Goal: Task Accomplishment & Management: Complete application form

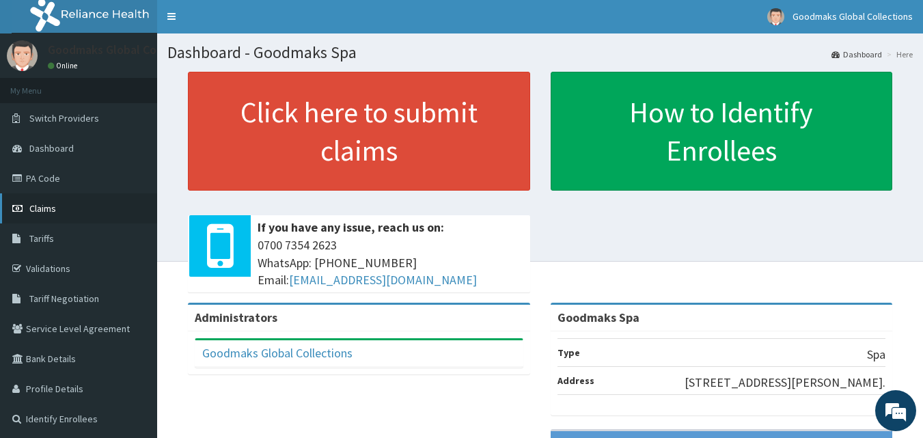
click at [83, 202] on link "Claims" at bounding box center [78, 208] width 157 height 30
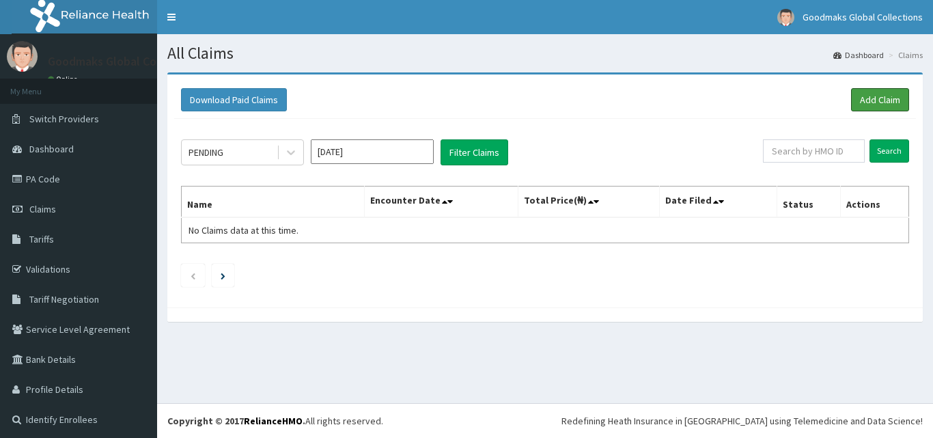
click at [865, 108] on link "Add Claim" at bounding box center [880, 99] width 58 height 23
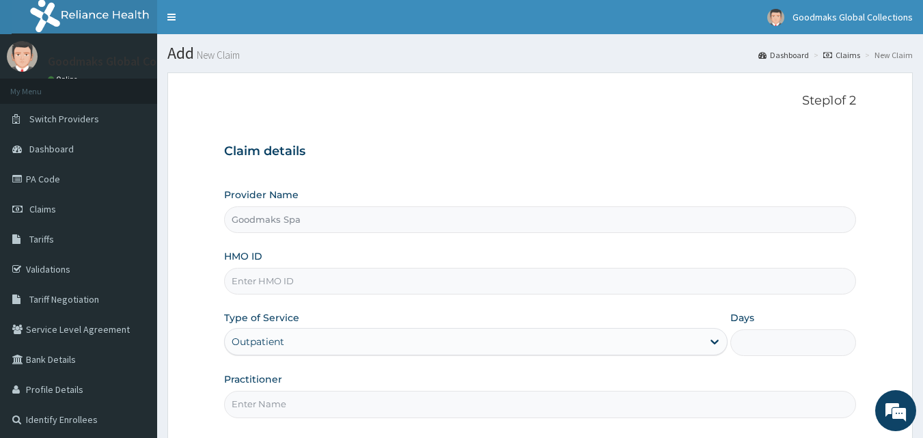
type input "Goodmaks Spa"
type input "1"
click at [322, 218] on input "Goodmaks Spa" at bounding box center [540, 219] width 633 height 27
click at [316, 281] on input "HMO ID" at bounding box center [540, 281] width 633 height 27
type input "REL/10369/A"
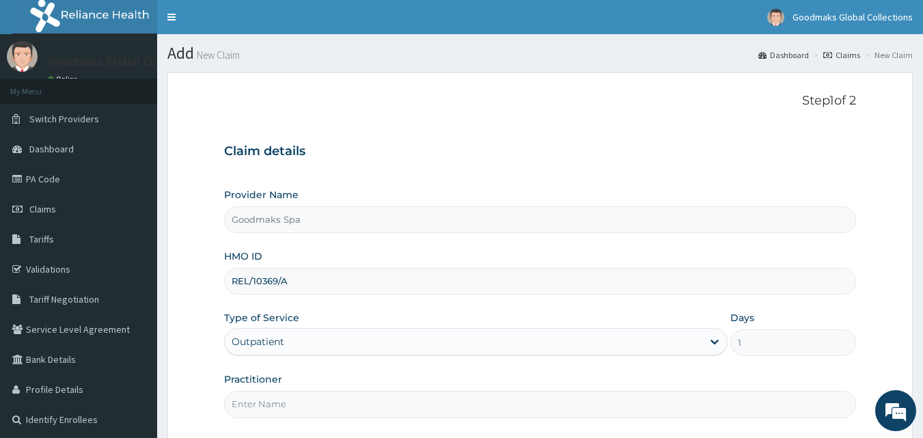
click at [306, 414] on input "Practitioner" at bounding box center [540, 404] width 633 height 27
type input "AESTHETICIAN"
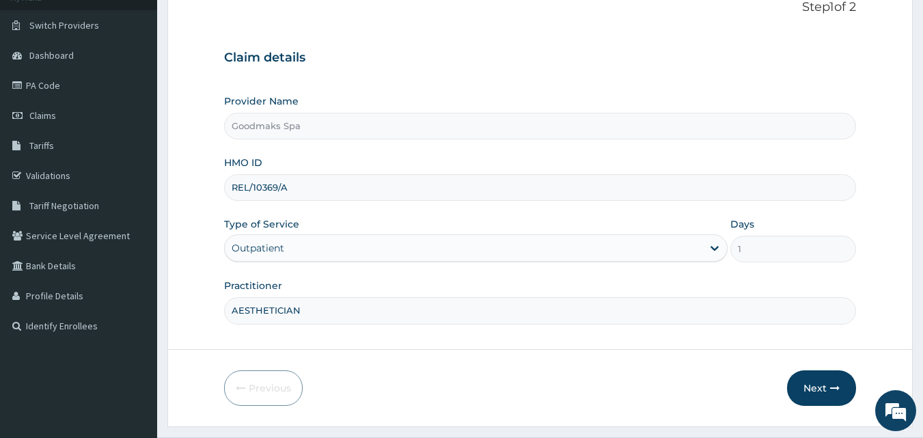
scroll to position [128, 0]
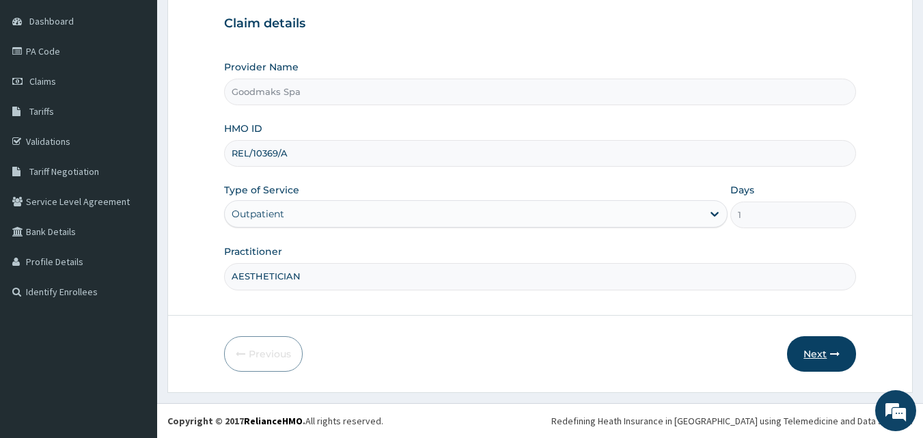
click at [801, 355] on button "Next" at bounding box center [821, 354] width 69 height 36
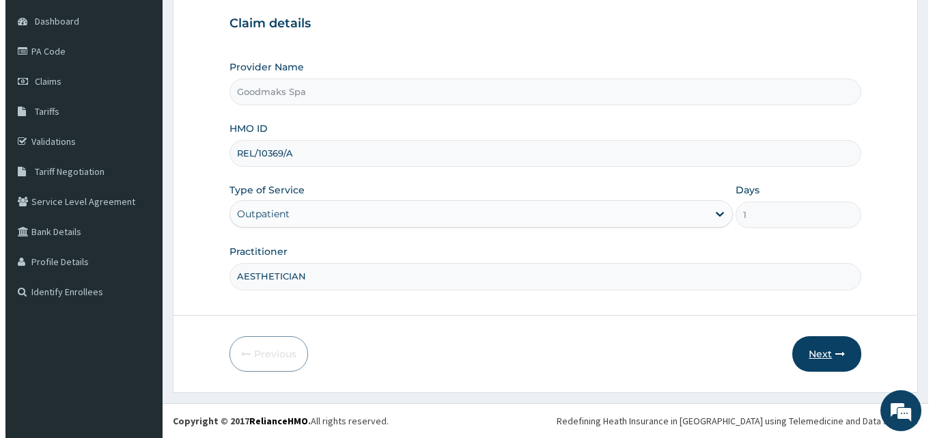
scroll to position [0, 0]
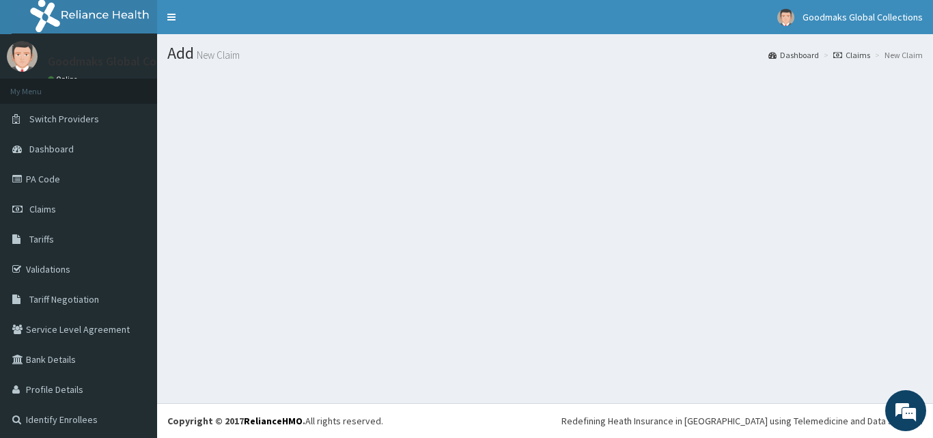
click at [506, 238] on div "Add New Claim Dashboard Claims New Claim" at bounding box center [545, 218] width 776 height 369
click at [456, 221] on section at bounding box center [545, 147] width 776 height 171
click at [368, 185] on section at bounding box center [545, 147] width 776 height 171
click at [444, 150] on section at bounding box center [545, 147] width 776 height 171
click at [339, 240] on div "Add New Claim Dashboard Claims New Claim" at bounding box center [545, 218] width 776 height 369
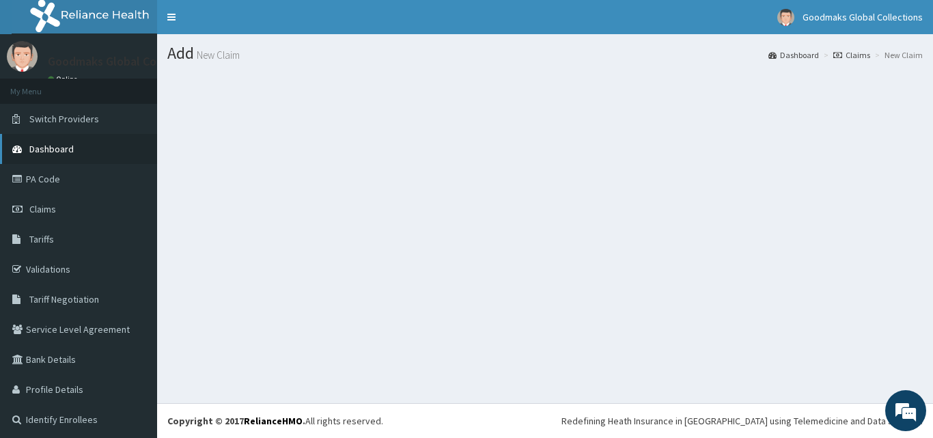
click at [88, 138] on link "Dashboard" at bounding box center [78, 149] width 157 height 30
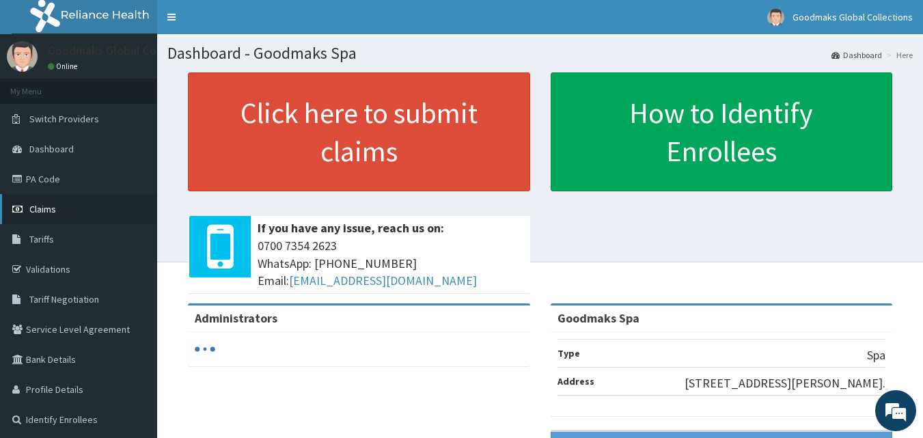
click at [65, 208] on link "Claims" at bounding box center [78, 209] width 157 height 30
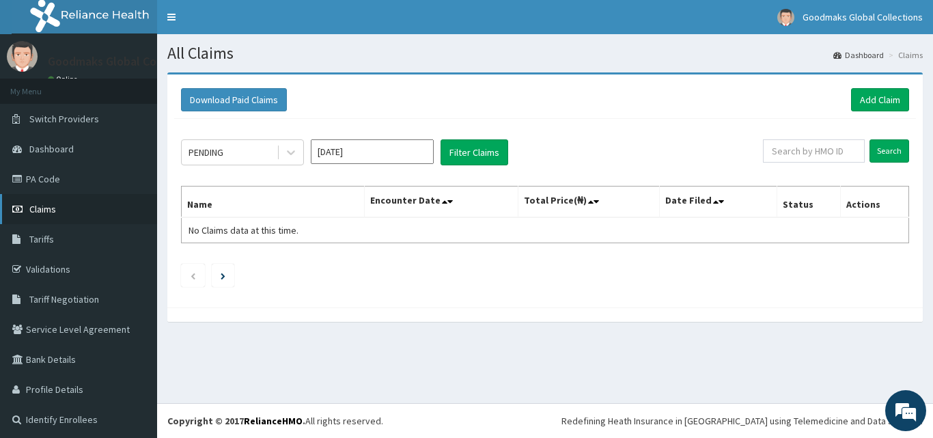
click at [42, 217] on link "Claims" at bounding box center [78, 209] width 157 height 30
click at [859, 96] on link "Add Claim" at bounding box center [880, 99] width 58 height 23
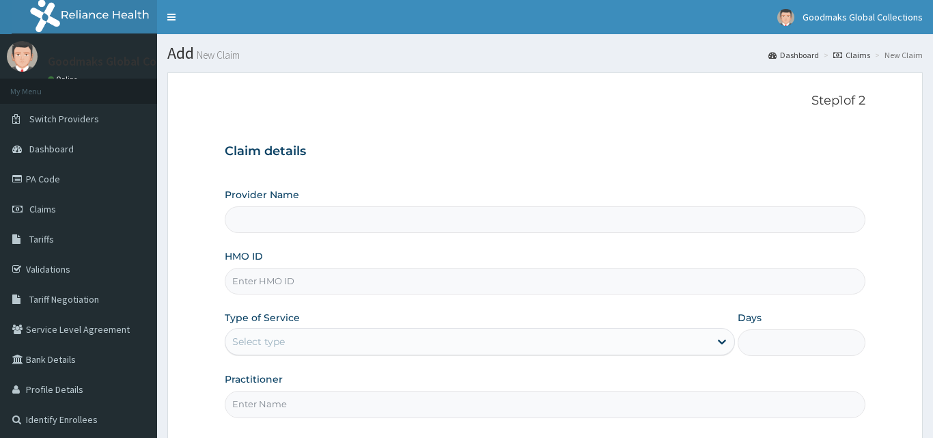
click at [344, 273] on input "HMO ID" at bounding box center [545, 281] width 641 height 27
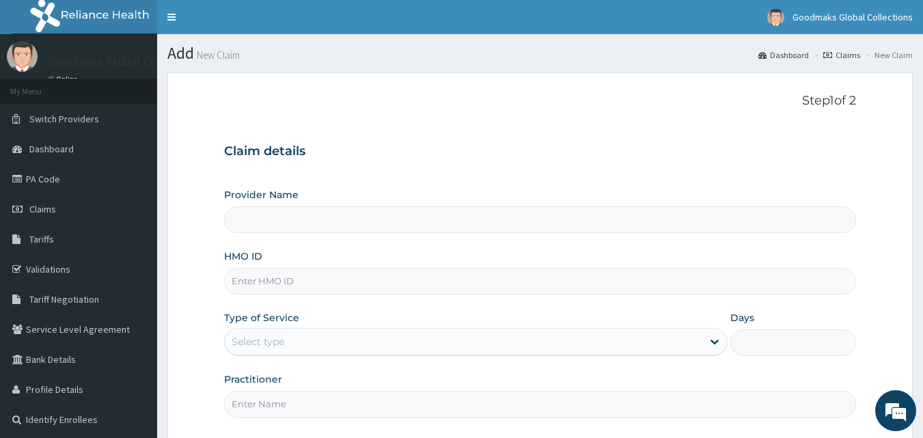
type input "REL/10369/A"
type input "Goodmaks Spa"
type input "1"
click at [299, 347] on div "Outpatient" at bounding box center [475, 341] width 503 height 27
click at [277, 414] on input "Practitioner" at bounding box center [540, 404] width 633 height 27
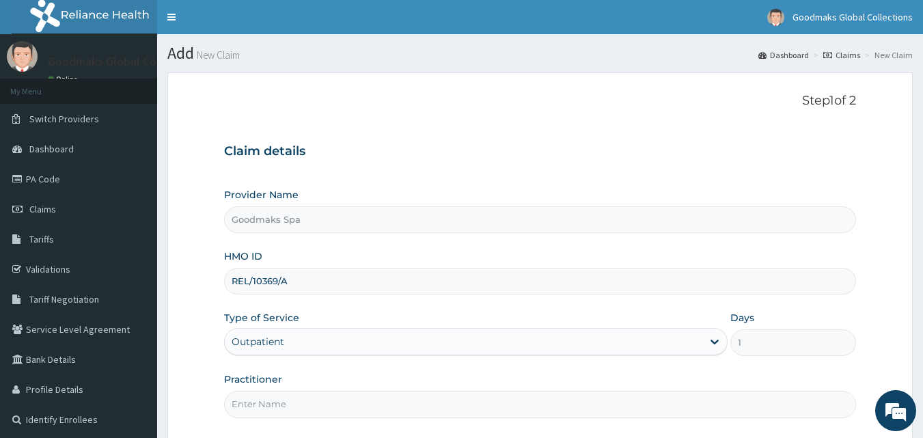
type input "MASSUESE"
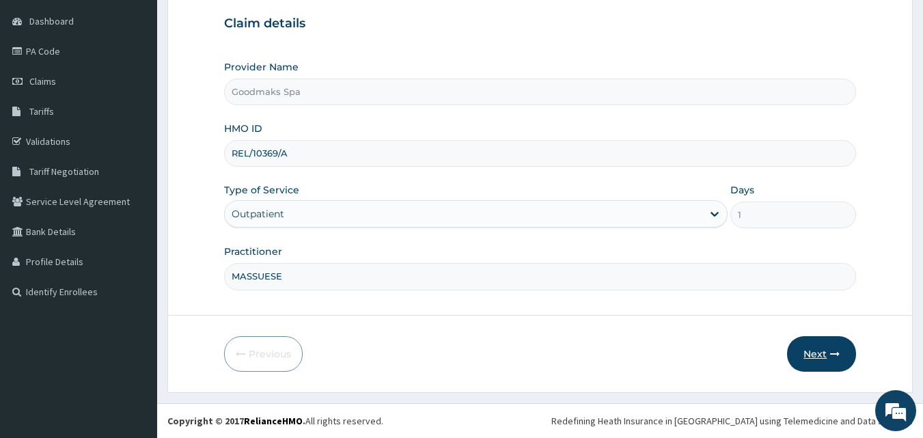
click at [817, 353] on button "Next" at bounding box center [821, 354] width 69 height 36
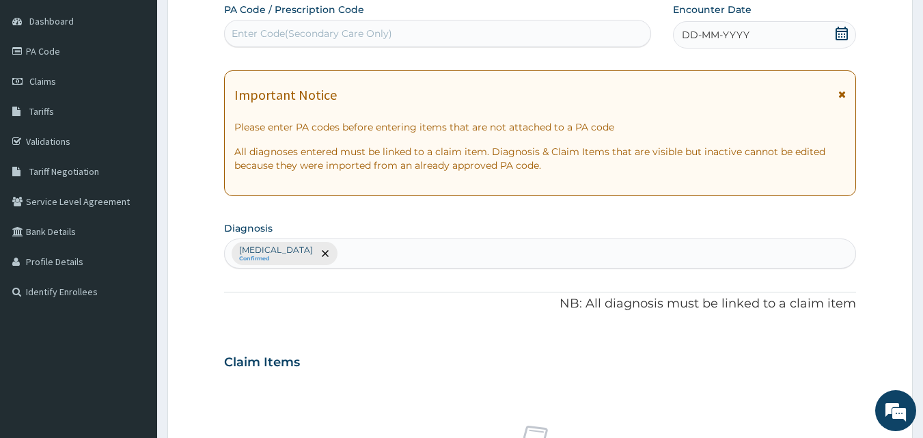
click at [458, 40] on div "Enter Code(Secondary Care Only)" at bounding box center [438, 34] width 426 height 22
type input "PA/5CD7FD"
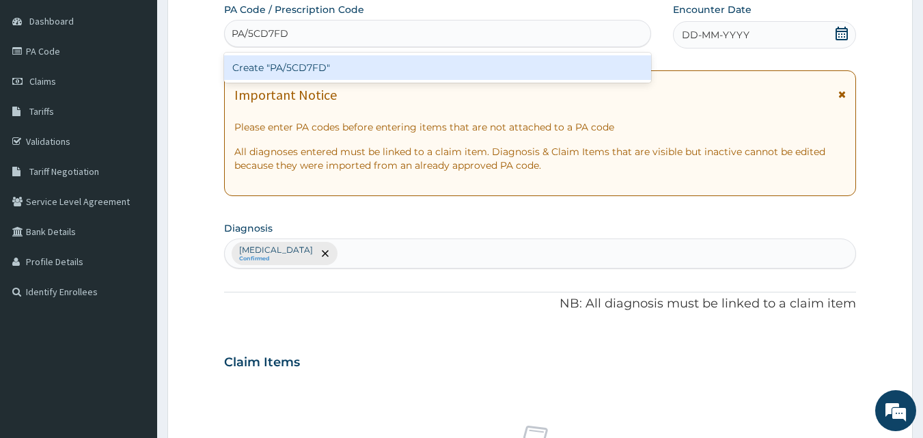
click at [390, 65] on div "Create "PA/5CD7FD"" at bounding box center [438, 67] width 428 height 25
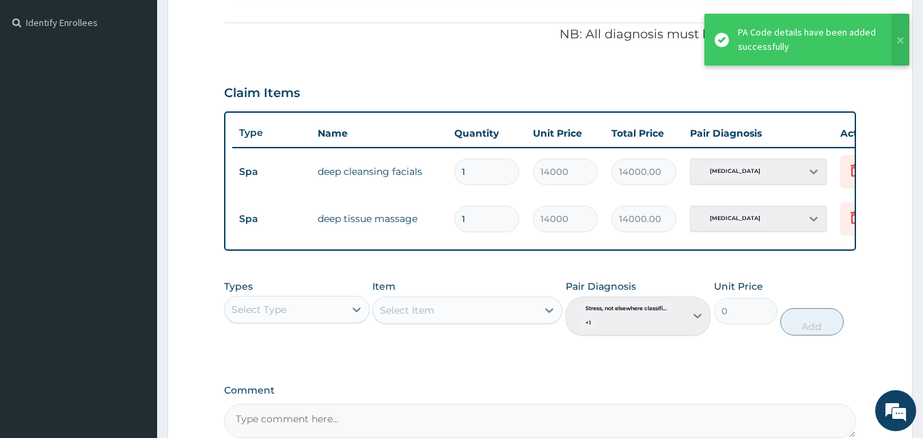
scroll to position [551, 0]
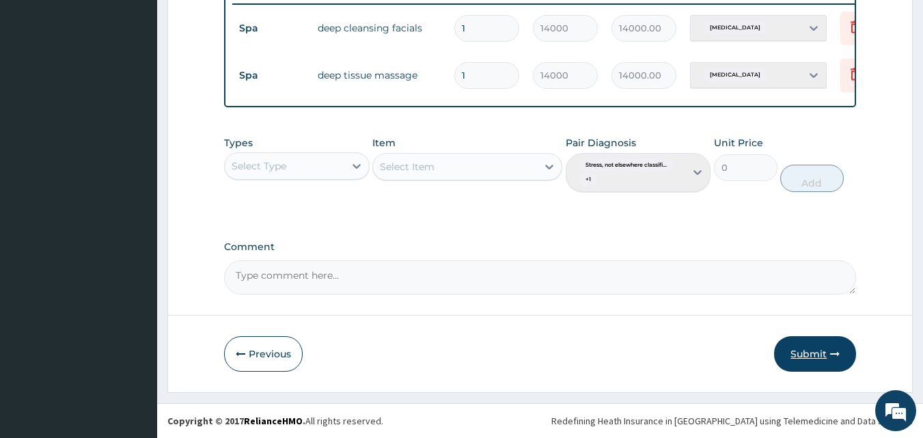
click at [817, 355] on button "Submit" at bounding box center [815, 354] width 82 height 36
click at [812, 355] on button "Submit" at bounding box center [815, 354] width 82 height 36
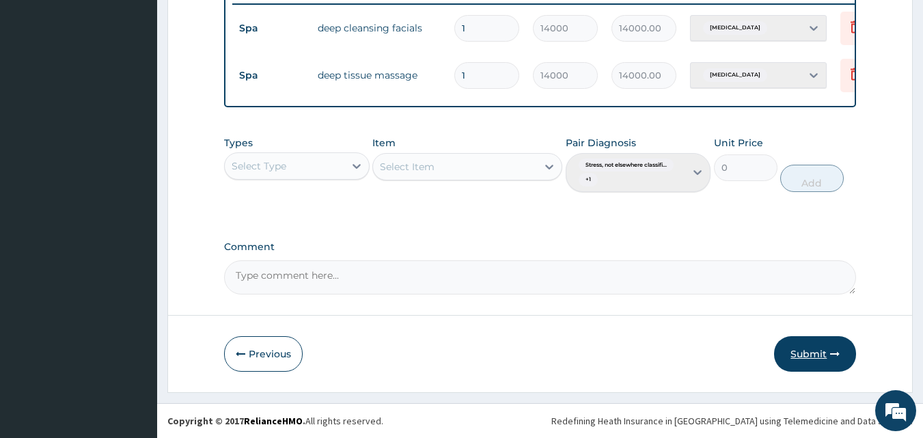
click at [812, 355] on button "Submit" at bounding box center [815, 354] width 82 height 36
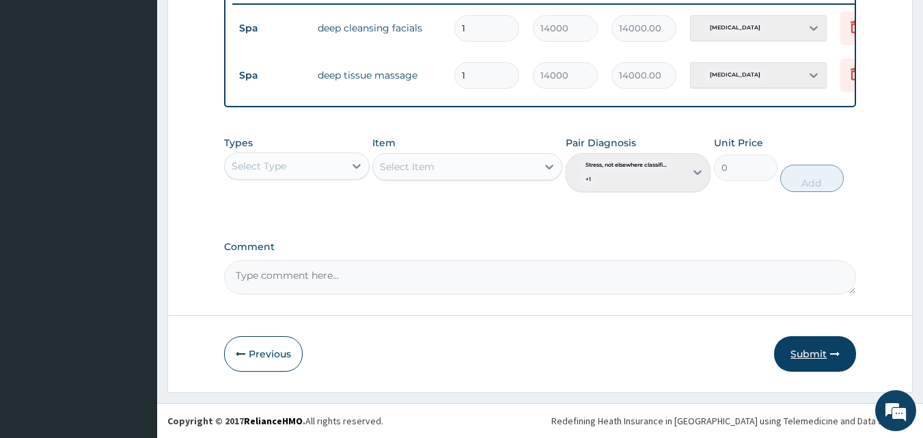
click at [812, 355] on button "Submit" at bounding box center [815, 354] width 82 height 36
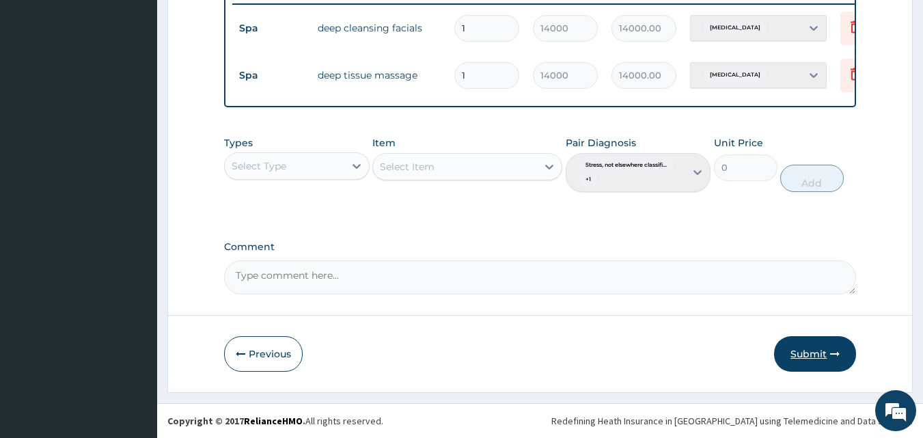
click at [812, 355] on button "Submit" at bounding box center [815, 354] width 82 height 36
click at [809, 350] on button "Submit" at bounding box center [815, 354] width 82 height 36
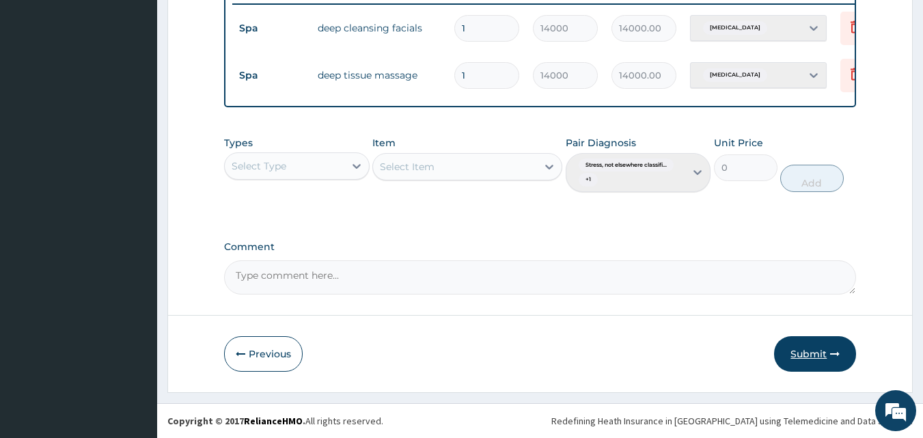
click at [809, 350] on button "Submit" at bounding box center [815, 354] width 82 height 36
drag, startPoint x: 809, startPoint y: 350, endPoint x: 803, endPoint y: 376, distance: 26.0
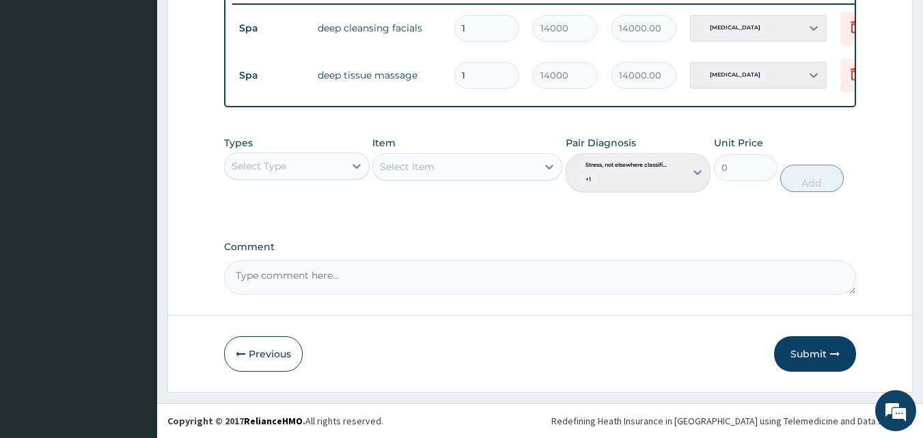
click at [809, 350] on button "Submit" at bounding box center [815, 354] width 82 height 36
click at [815, 357] on button "Submit" at bounding box center [815, 354] width 82 height 36
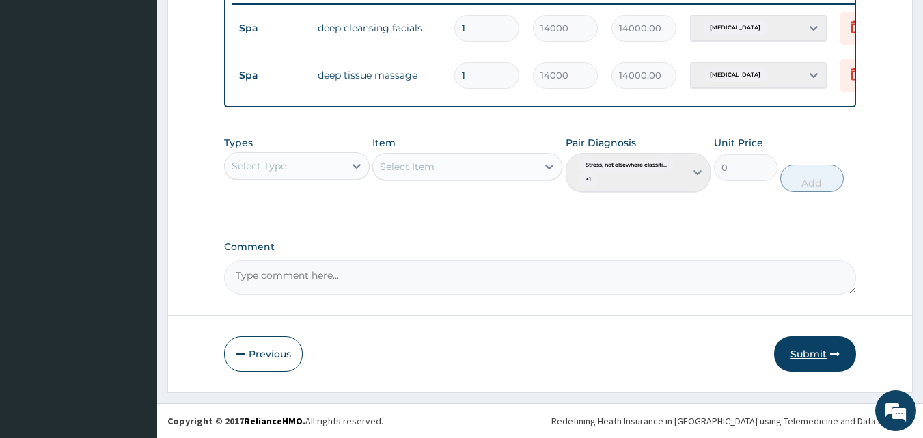
click at [815, 357] on button "Submit" at bounding box center [815, 354] width 82 height 36
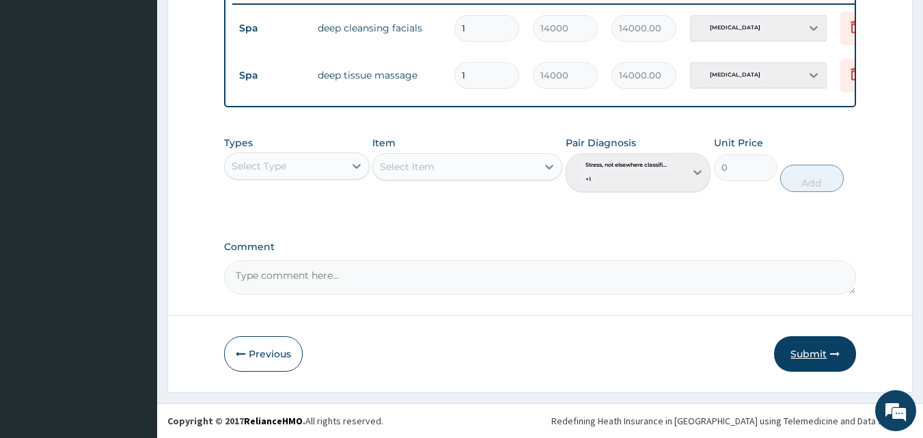
click at [810, 349] on button "Submit" at bounding box center [815, 354] width 82 height 36
click at [838, 352] on icon "button" at bounding box center [835, 354] width 10 height 10
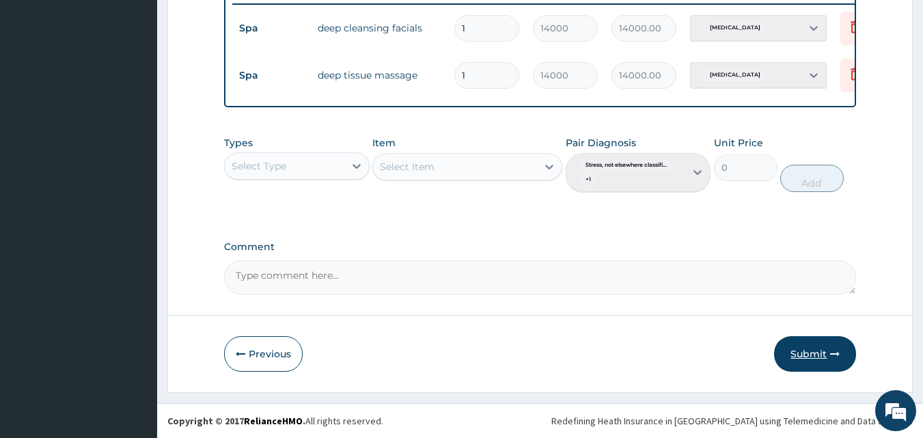
click at [838, 352] on icon "button" at bounding box center [835, 354] width 10 height 10
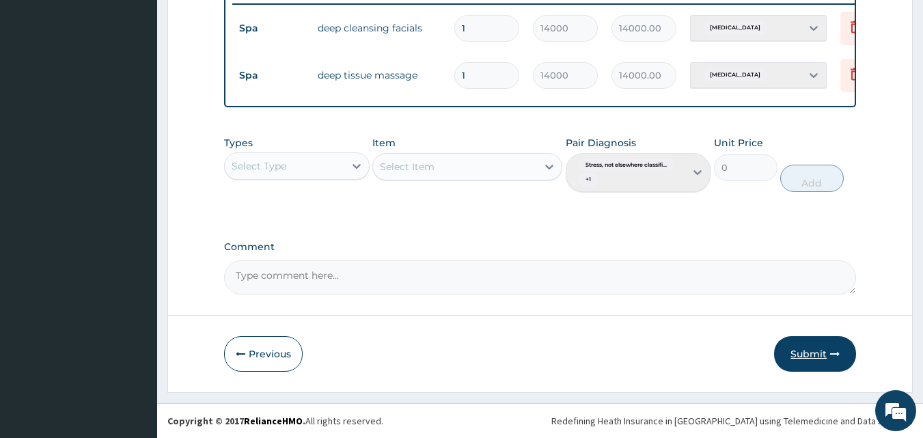
click at [838, 352] on icon "button" at bounding box center [835, 354] width 10 height 10
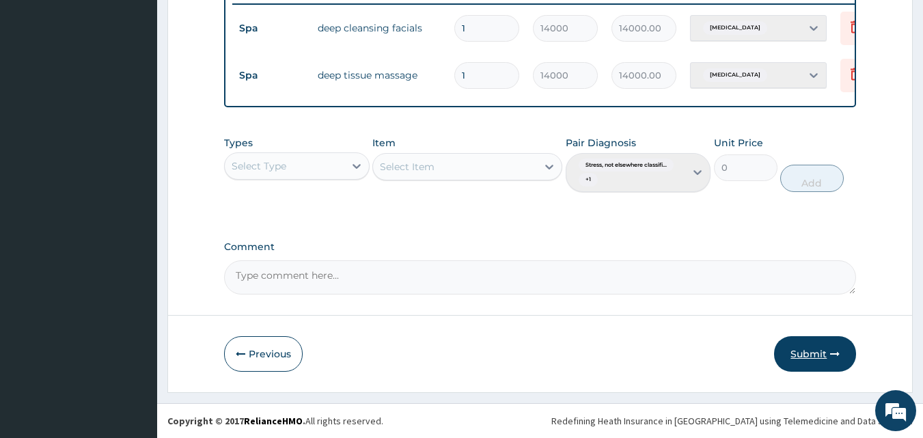
click at [838, 352] on icon "button" at bounding box center [835, 354] width 10 height 10
click at [837, 352] on icon "button" at bounding box center [835, 354] width 10 height 10
click at [836, 355] on icon "button" at bounding box center [835, 354] width 10 height 10
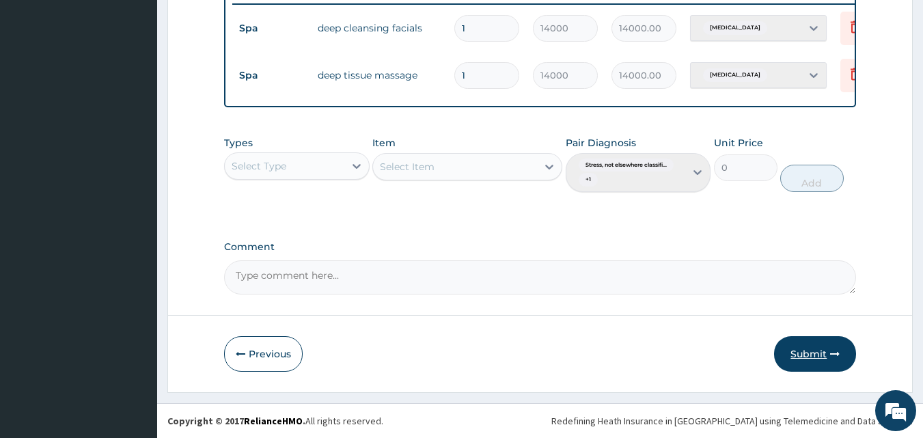
click at [832, 354] on icon "button" at bounding box center [835, 354] width 10 height 10
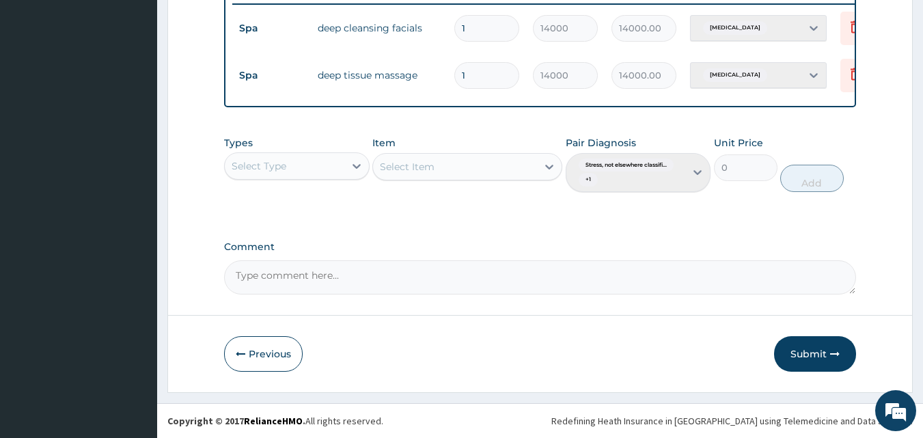
drag, startPoint x: 832, startPoint y: 354, endPoint x: 831, endPoint y: 329, distance: 24.6
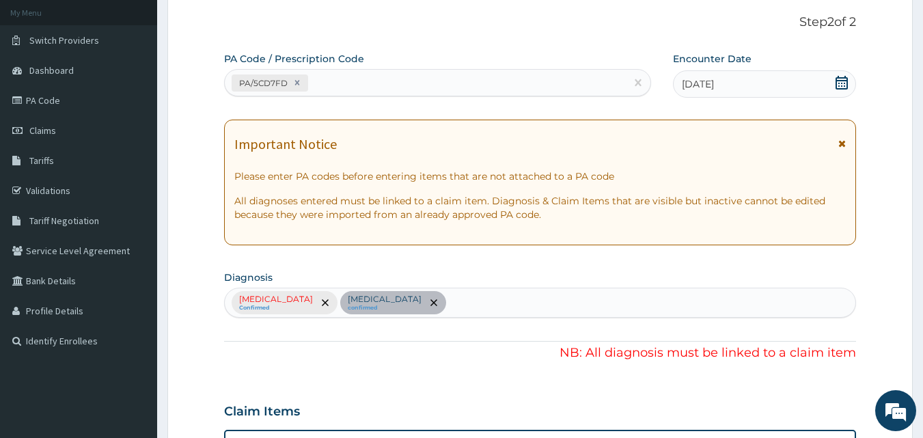
scroll to position [0, 0]
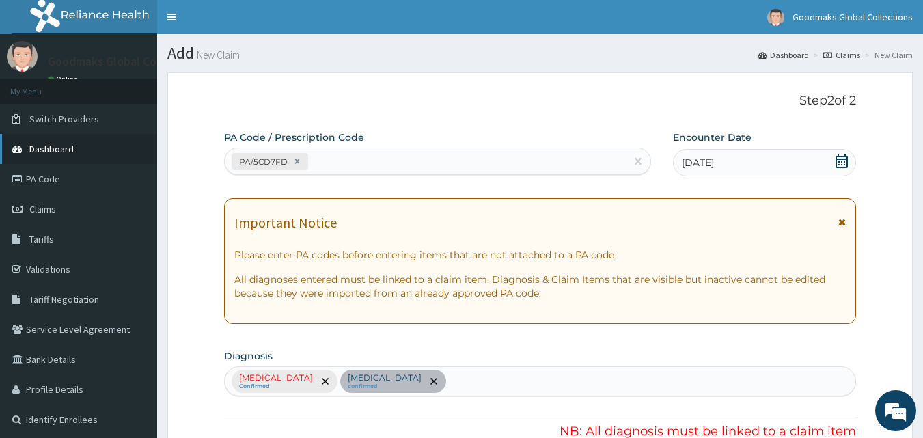
click at [67, 150] on span "Dashboard" at bounding box center [51, 149] width 44 height 12
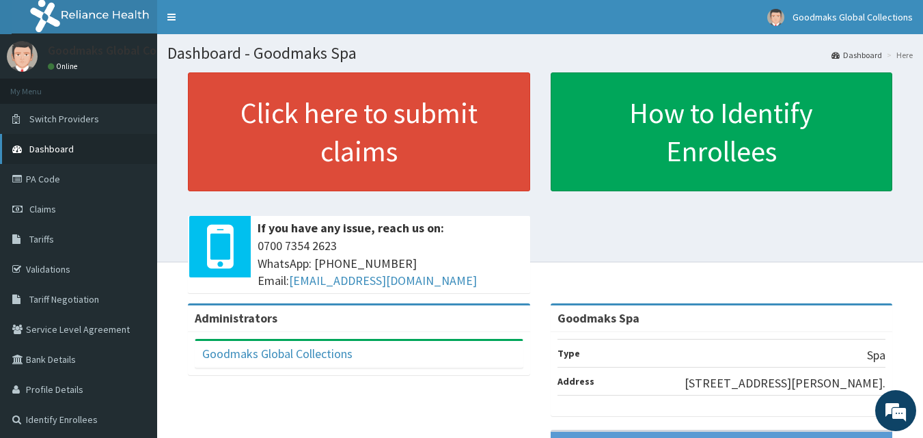
click at [85, 146] on link "Dashboard" at bounding box center [78, 149] width 157 height 30
click at [85, 212] on link "Claims" at bounding box center [78, 209] width 157 height 30
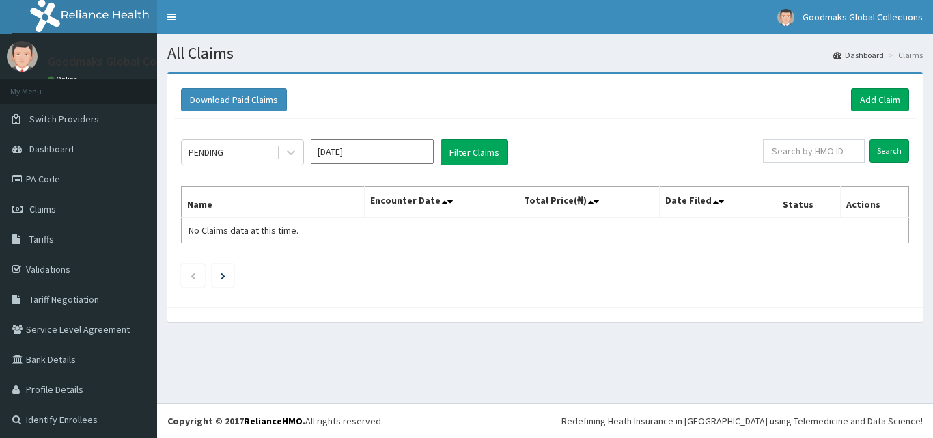
click at [85, 212] on link "Claims" at bounding box center [78, 209] width 157 height 30
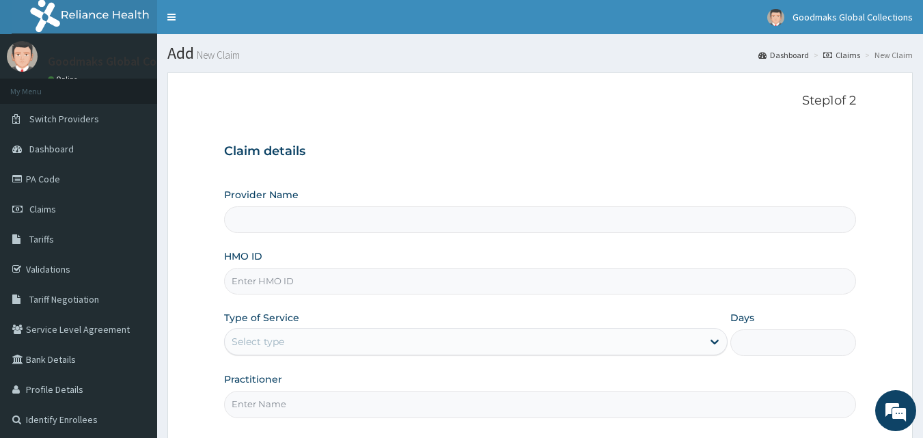
type input "Goodmaks Spa"
type input "1"
click at [345, 283] on input "HMO ID" at bounding box center [540, 281] width 633 height 27
type input "REL/10831/A"
click at [281, 404] on input "Practitioner" at bounding box center [540, 404] width 633 height 27
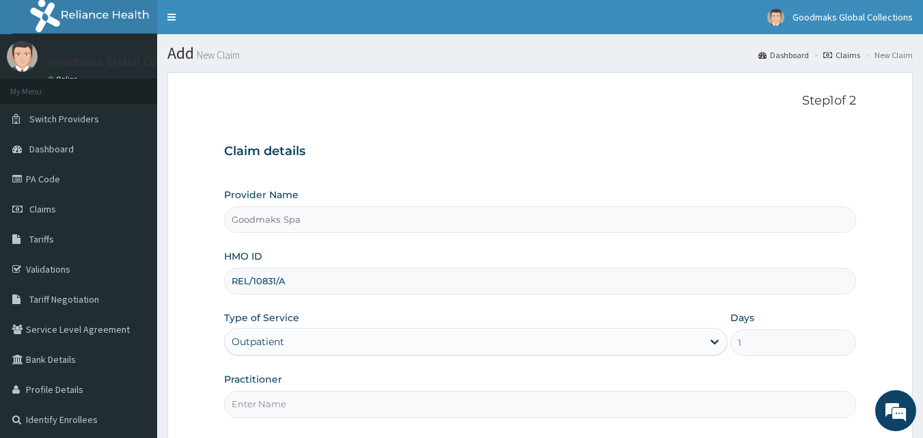
type input "AESTHETICIAN"
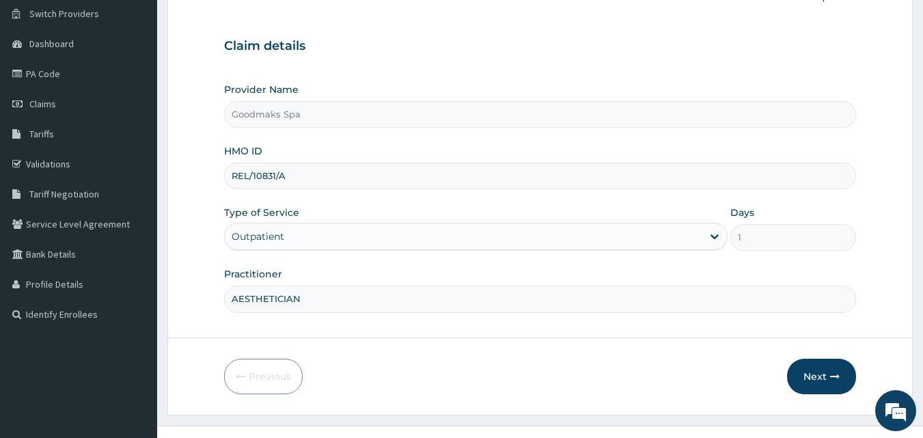
scroll to position [128, 0]
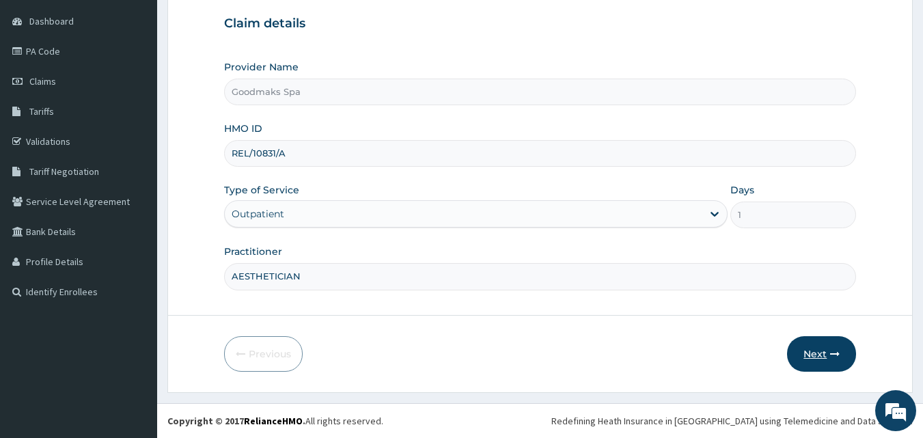
click at [815, 349] on button "Next" at bounding box center [821, 354] width 69 height 36
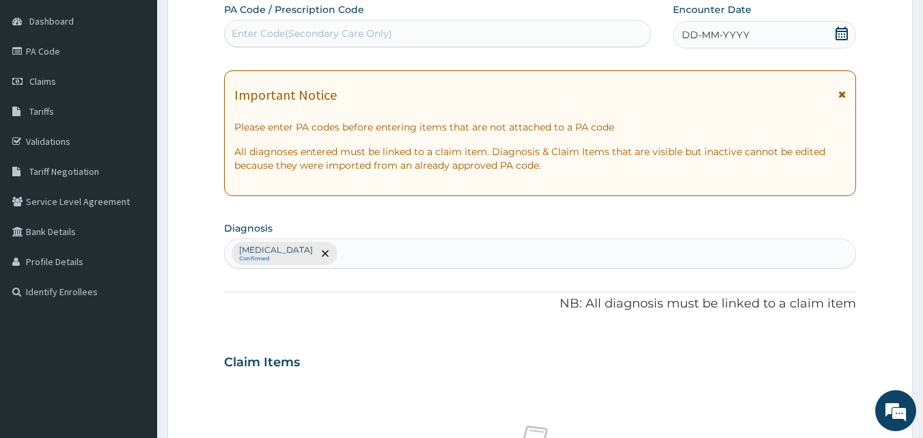
click at [389, 36] on div "Enter Code(Secondary Care Only)" at bounding box center [312, 34] width 161 height 14
type input "PA/BAAC2D"
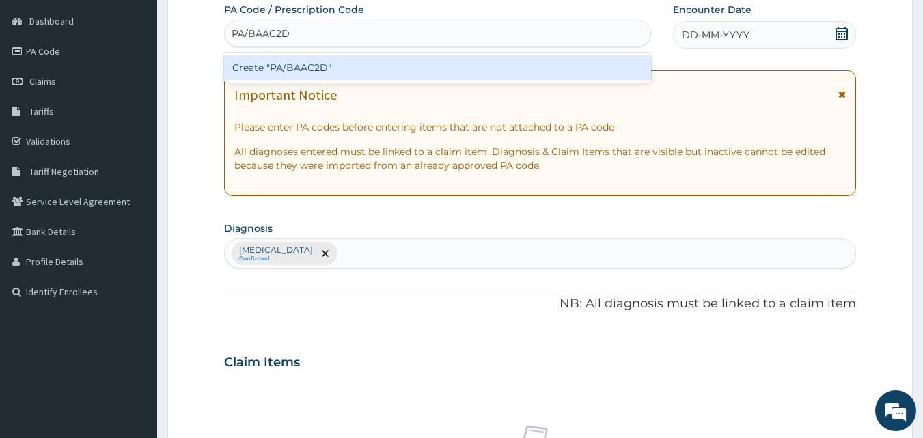
click at [352, 72] on div "Create "PA/BAAC2D"" at bounding box center [438, 67] width 428 height 25
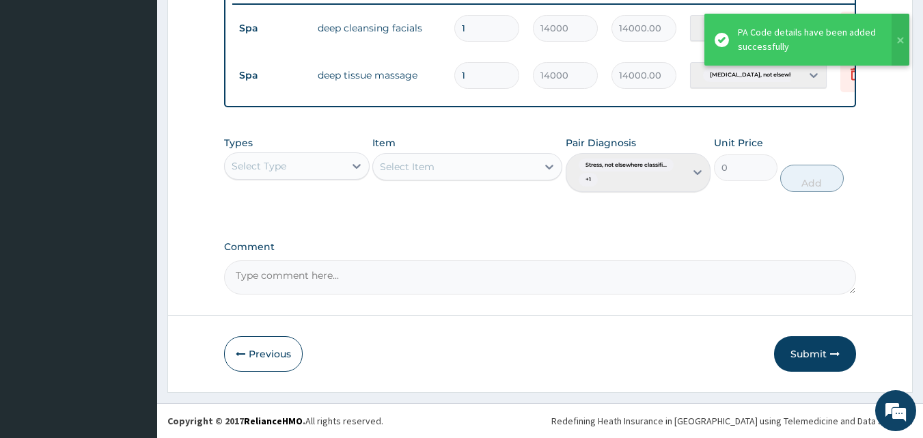
scroll to position [551, 0]
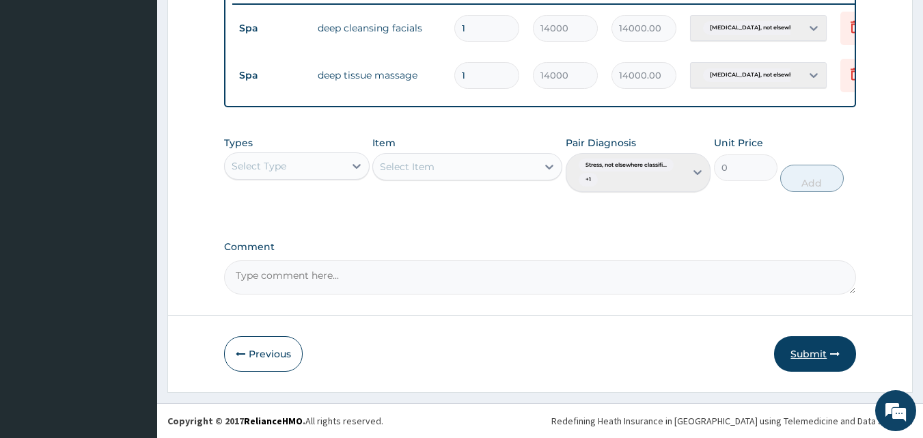
click at [799, 349] on button "Submit" at bounding box center [815, 354] width 82 height 36
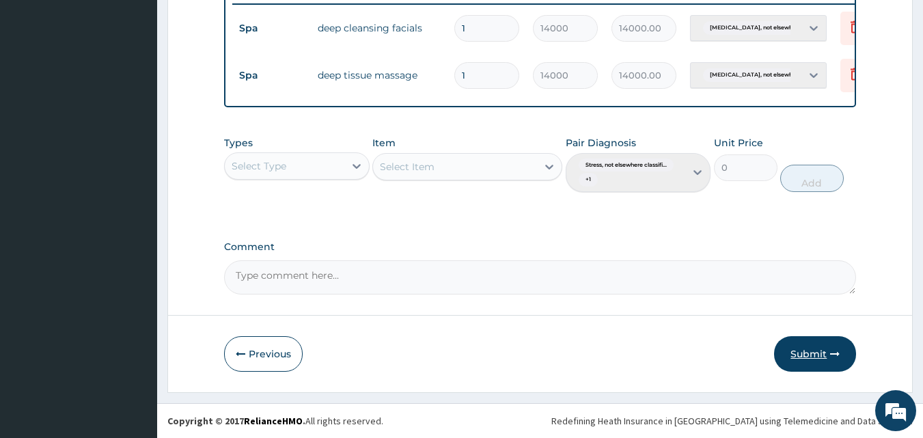
click at [802, 352] on button "Submit" at bounding box center [815, 354] width 82 height 36
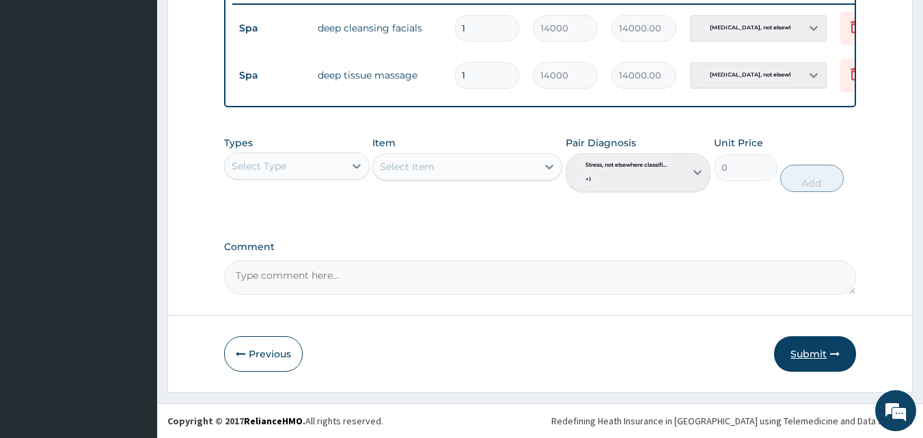
click at [802, 352] on button "Submit" at bounding box center [815, 354] width 82 height 36
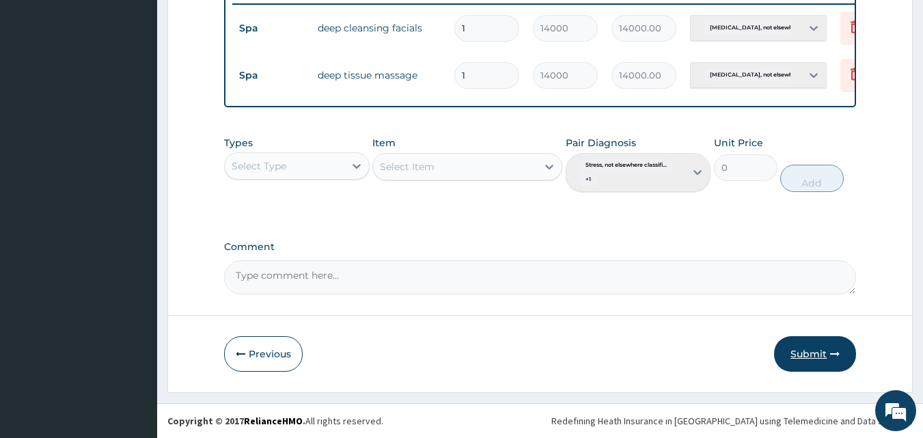
click at [802, 352] on button "Submit" at bounding box center [815, 354] width 82 height 36
drag, startPoint x: 880, startPoint y: 262, endPoint x: 932, endPoint y: 219, distance: 68.0
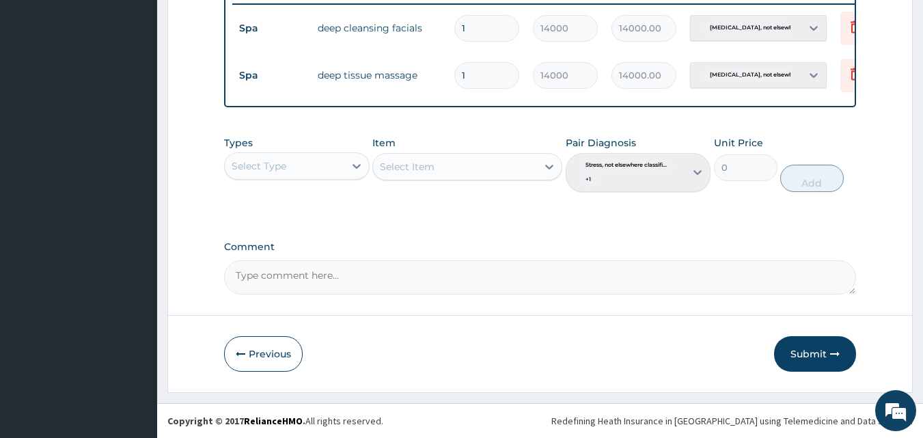
click at [648, 348] on div "Previous Submit" at bounding box center [540, 354] width 633 height 36
drag, startPoint x: 648, startPoint y: 348, endPoint x: 809, endPoint y: 352, distance: 160.6
click at [809, 352] on div "Previous Submit" at bounding box center [540, 354] width 633 height 36
click at [809, 352] on button "Submit" at bounding box center [815, 354] width 82 height 36
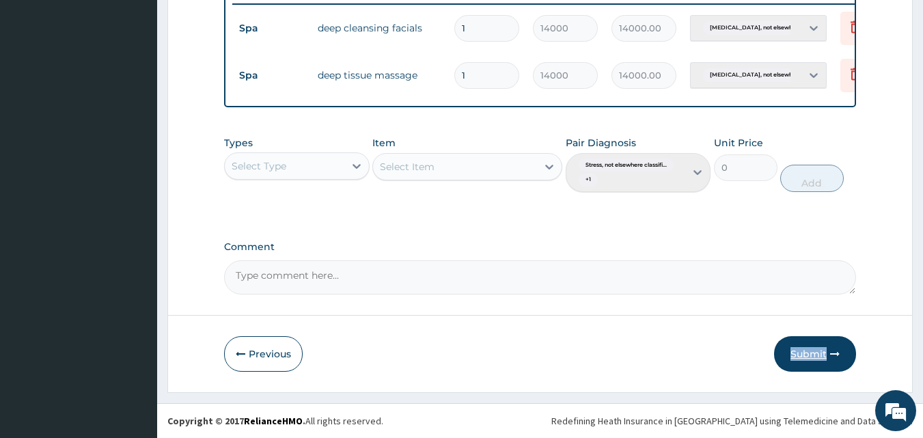
click at [809, 352] on button "Submit" at bounding box center [815, 354] width 82 height 36
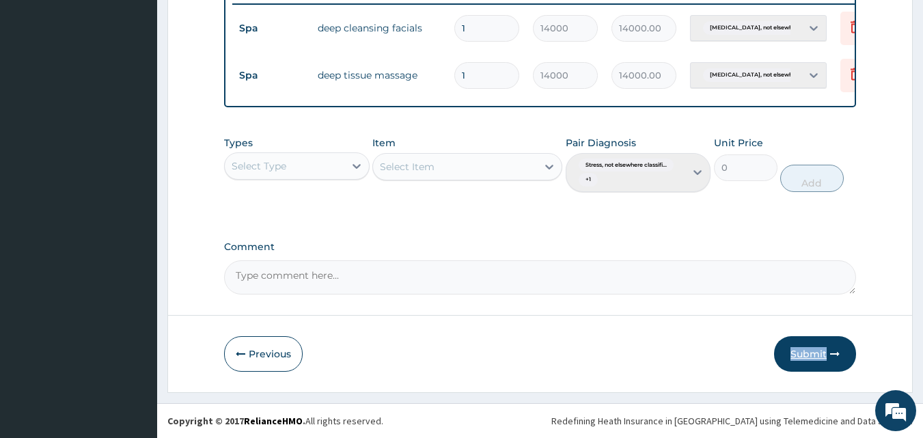
click at [809, 352] on button "Submit" at bounding box center [815, 354] width 82 height 36
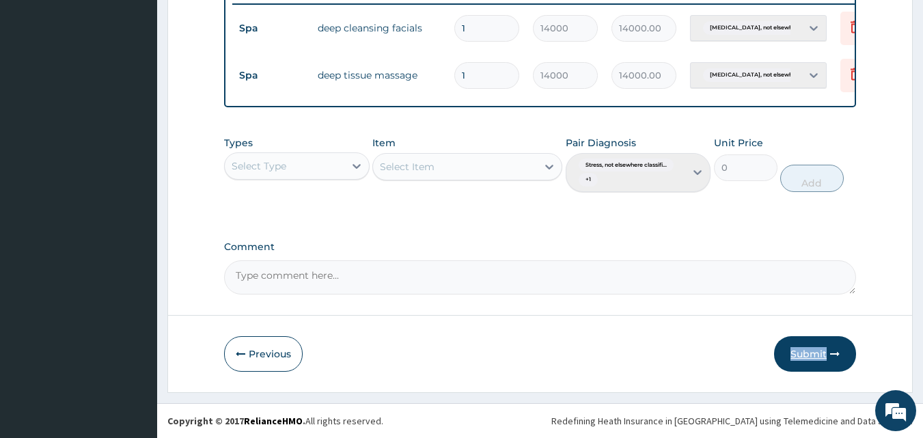
click at [809, 352] on button "Submit" at bounding box center [815, 354] width 82 height 36
drag, startPoint x: 809, startPoint y: 352, endPoint x: 762, endPoint y: 359, distance: 46.9
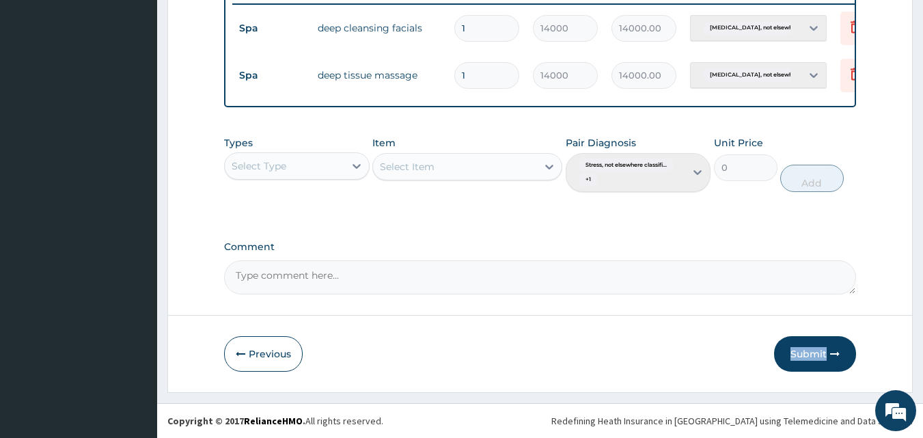
click at [762, 359] on div "Previous Submit" at bounding box center [540, 354] width 633 height 36
click at [828, 350] on button "Submit" at bounding box center [815, 354] width 82 height 36
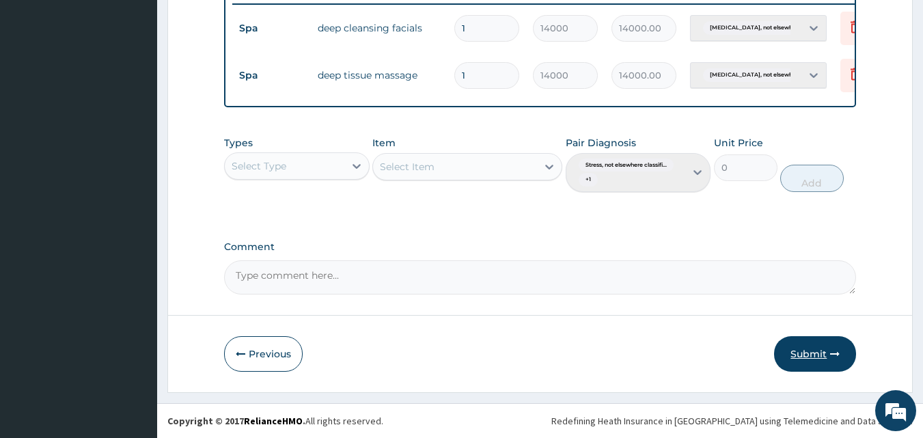
click at [814, 350] on button "Submit" at bounding box center [815, 354] width 82 height 36
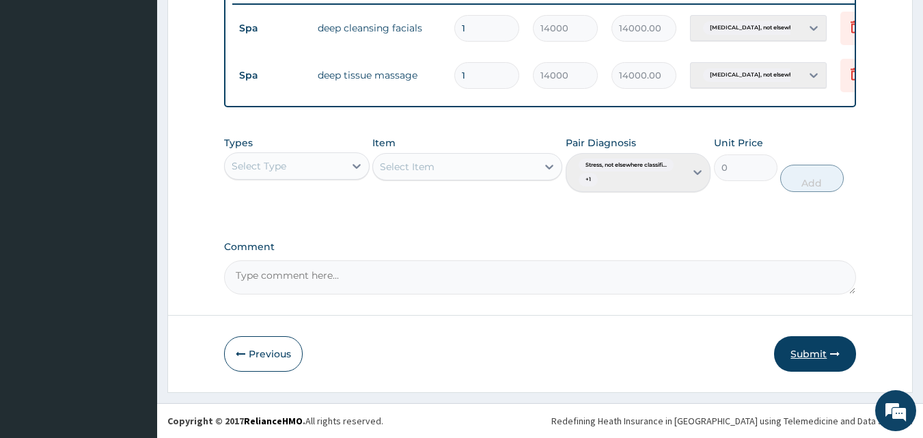
click at [814, 350] on button "Submit" at bounding box center [815, 354] width 82 height 36
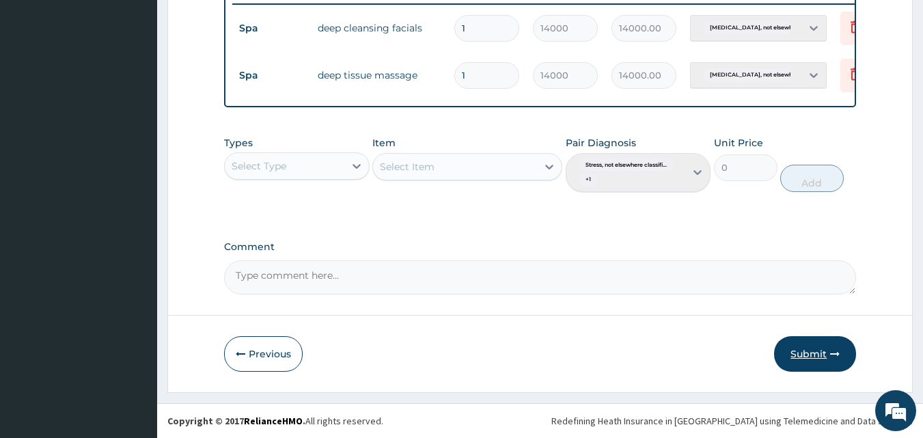
click at [814, 350] on button "Submit" at bounding box center [815, 354] width 82 height 36
click at [814, 351] on button "Submit" at bounding box center [815, 354] width 82 height 36
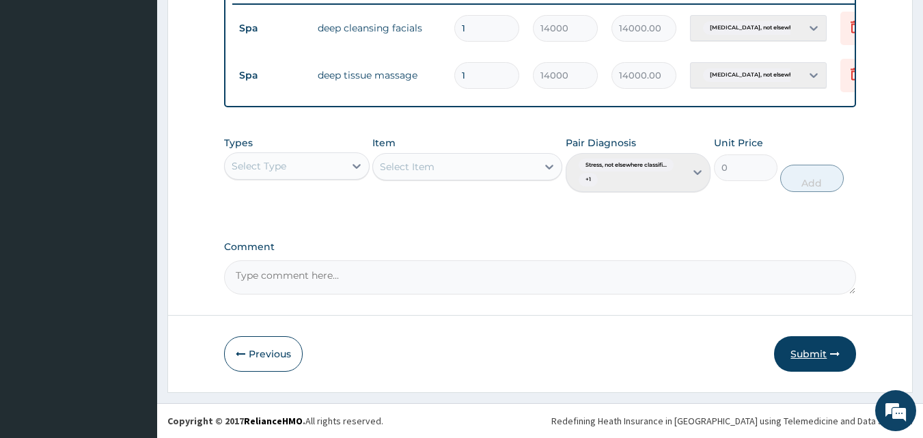
click at [794, 344] on button "Submit" at bounding box center [815, 354] width 82 height 36
click at [805, 351] on button "Submit" at bounding box center [815, 354] width 82 height 36
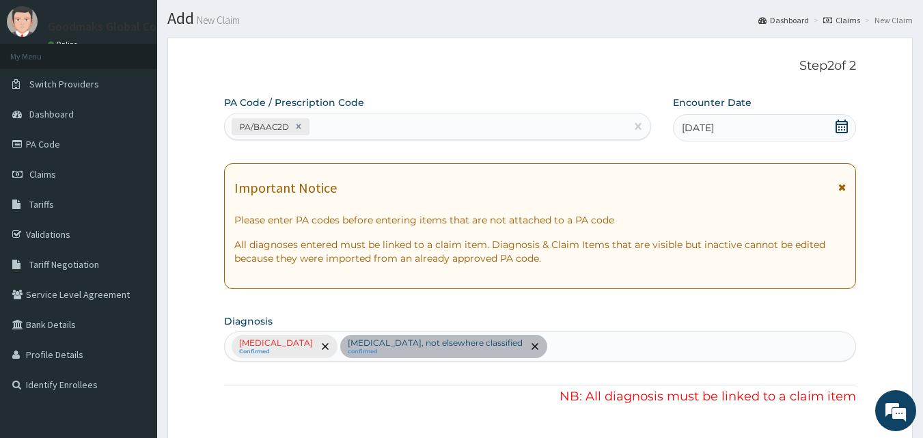
scroll to position [27, 0]
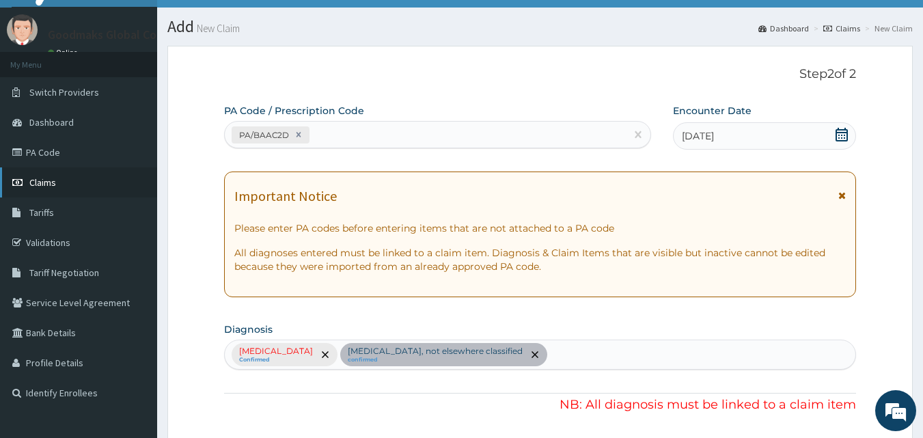
click at [115, 176] on link "Claims" at bounding box center [78, 182] width 157 height 30
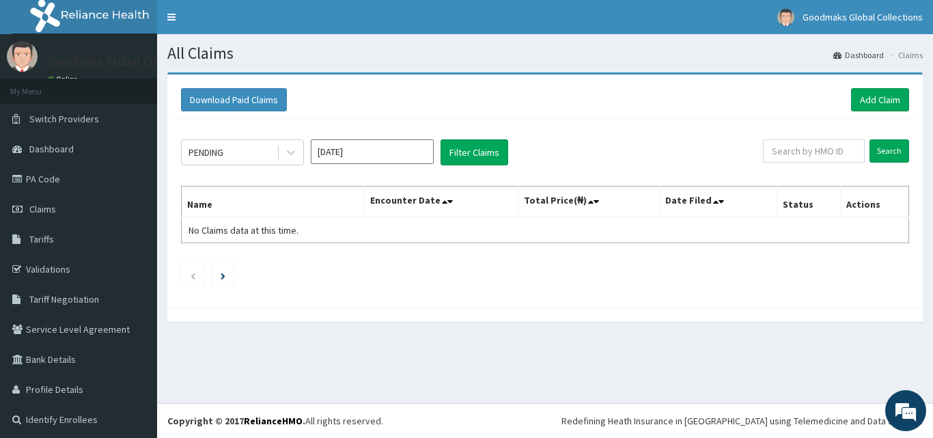
click at [115, 176] on link "PA Code" at bounding box center [78, 179] width 157 height 30
